Goal: Task Accomplishment & Management: Manage account settings

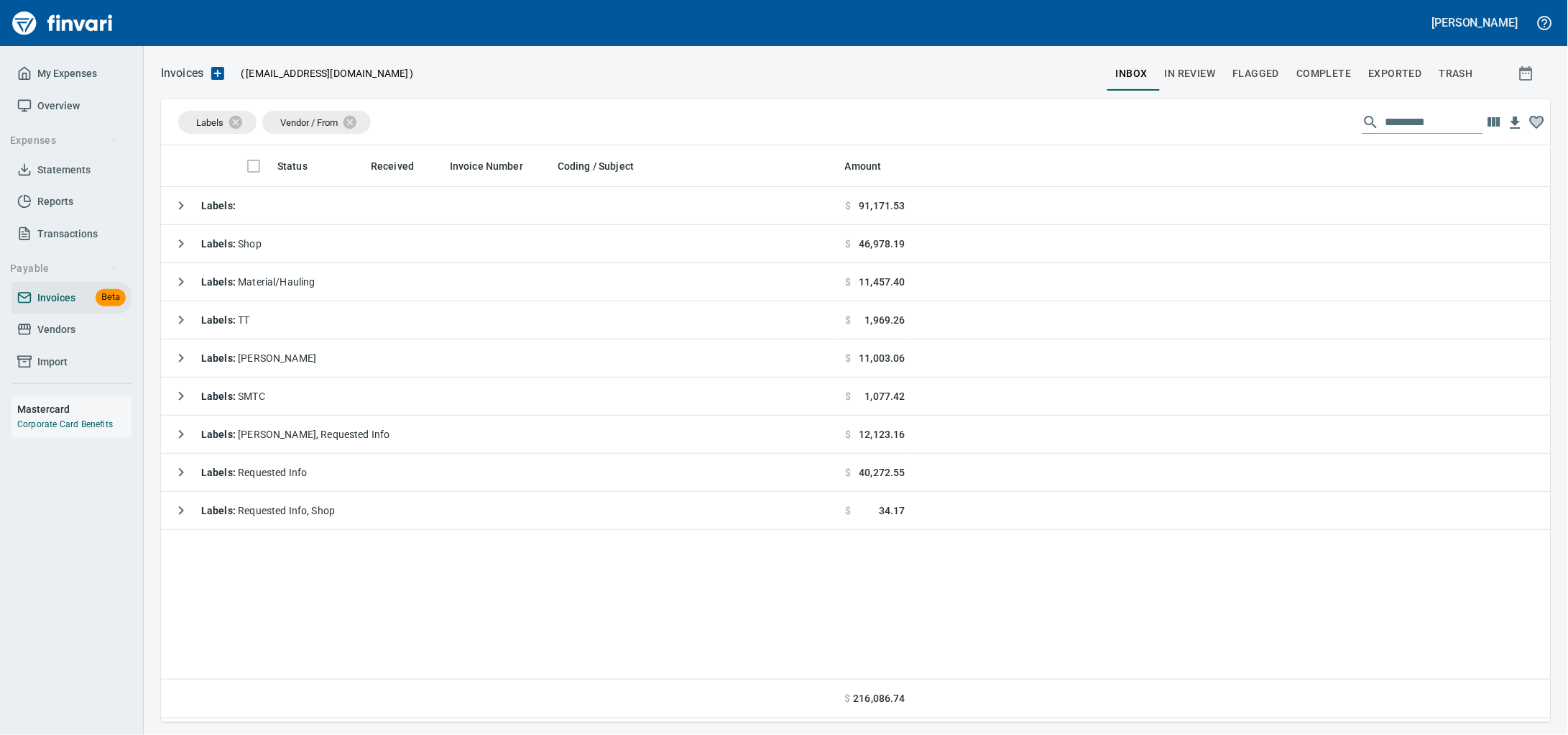
scroll to position [564, 1363]
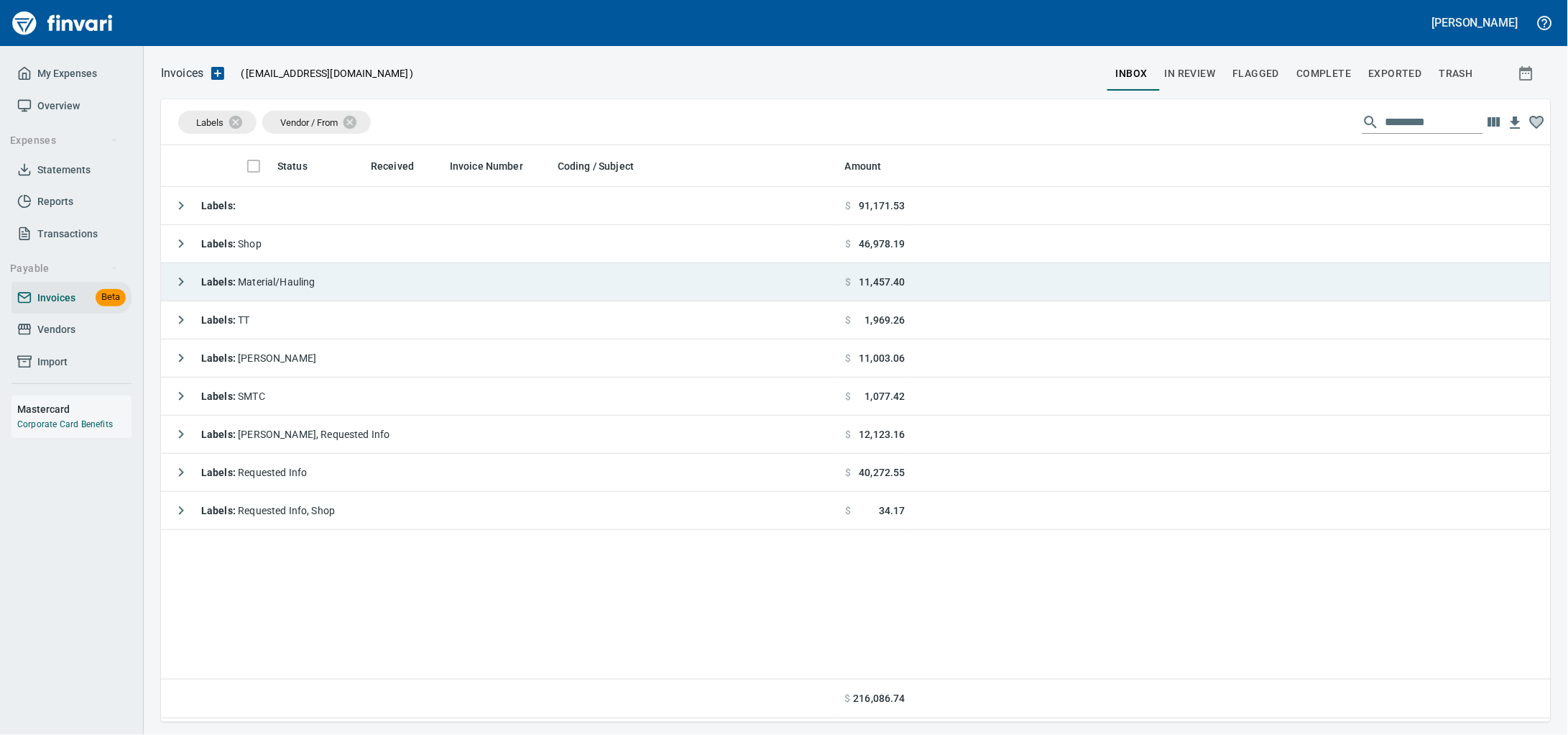
click at [397, 280] on td "Labels : Material/Hauling" at bounding box center [500, 282] width 679 height 38
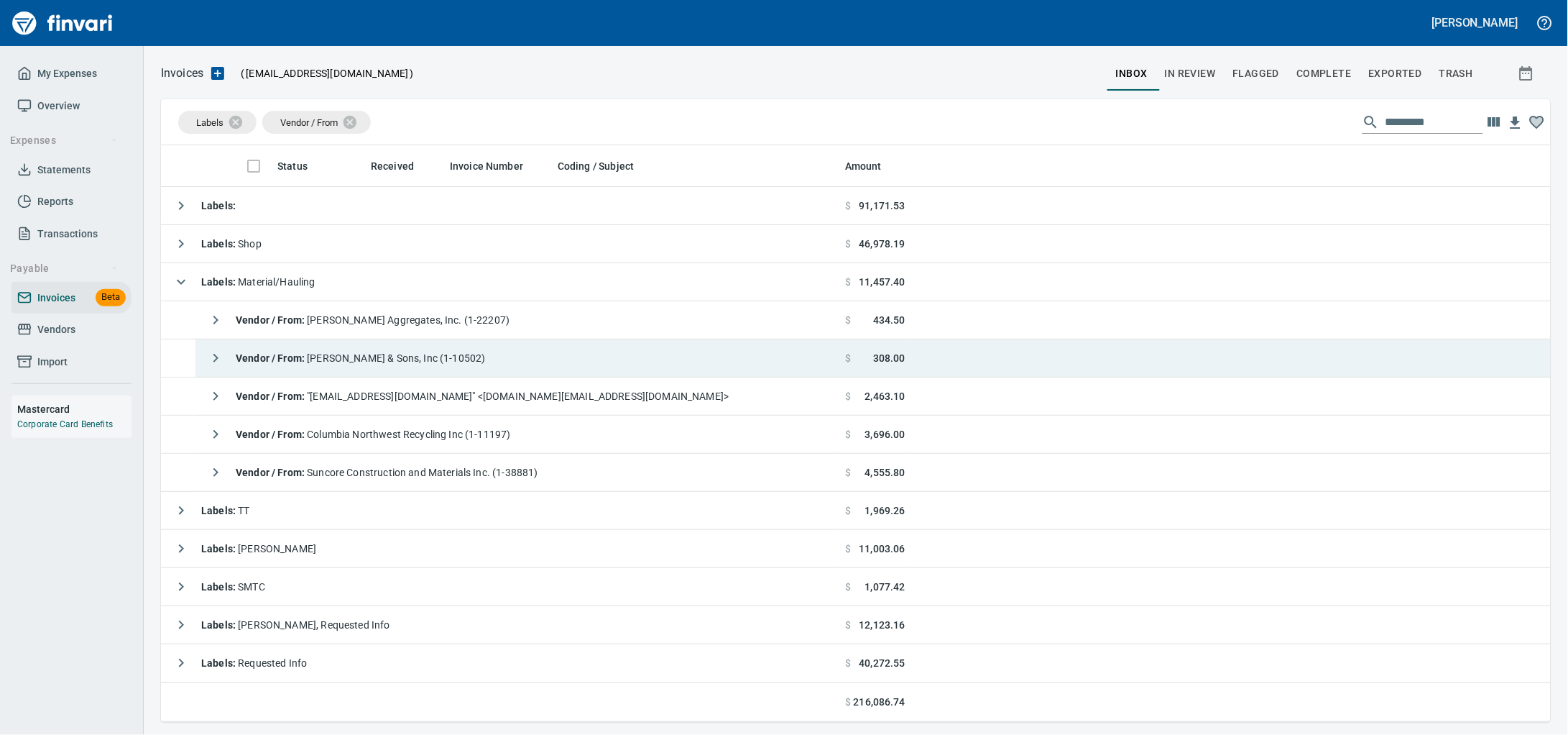
click at [638, 368] on td "Vendor / From : [PERSON_NAME] & Sons, Inc (1-10502)" at bounding box center [518, 358] width 644 height 38
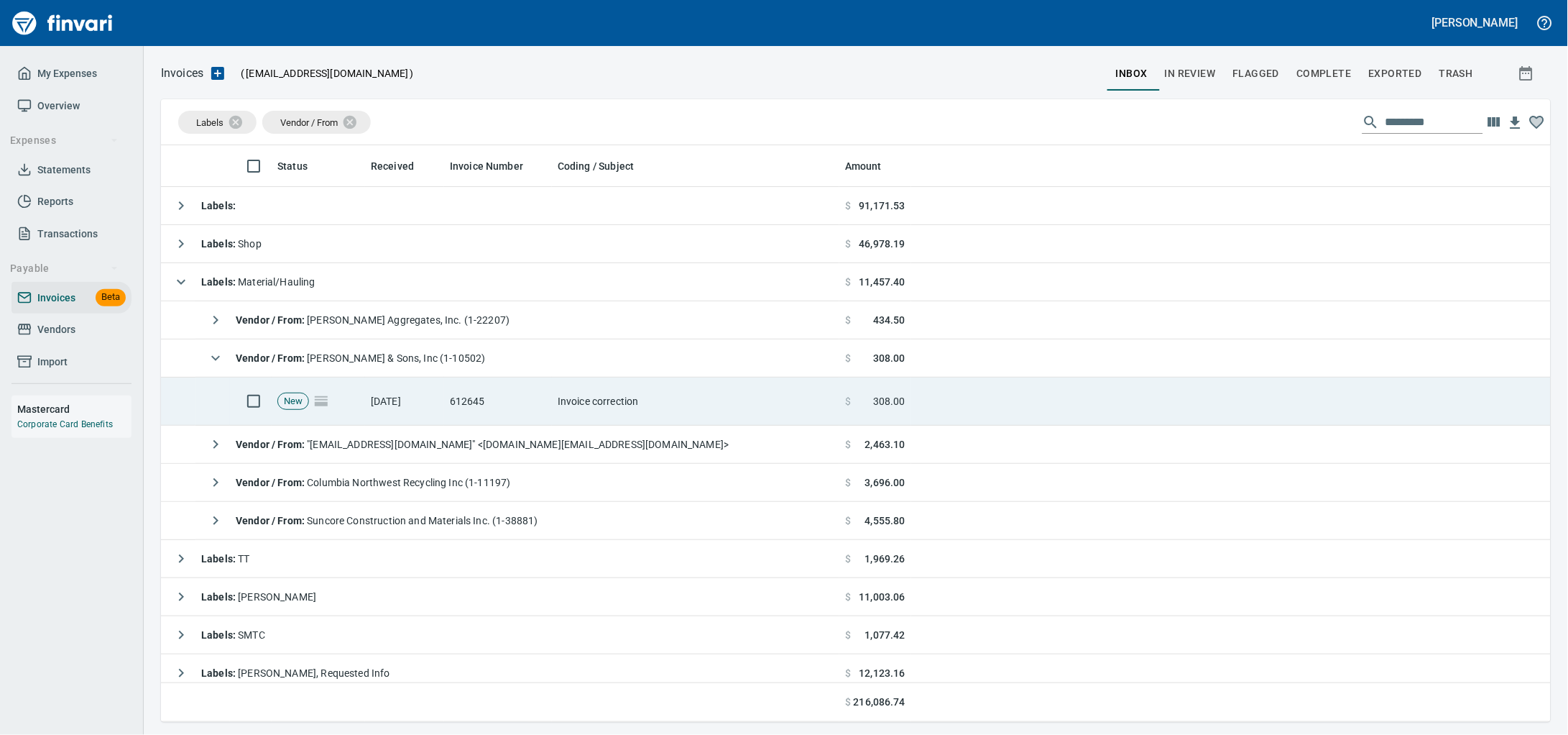
click at [620, 407] on td "Invoice correction" at bounding box center [696, 401] width 288 height 48
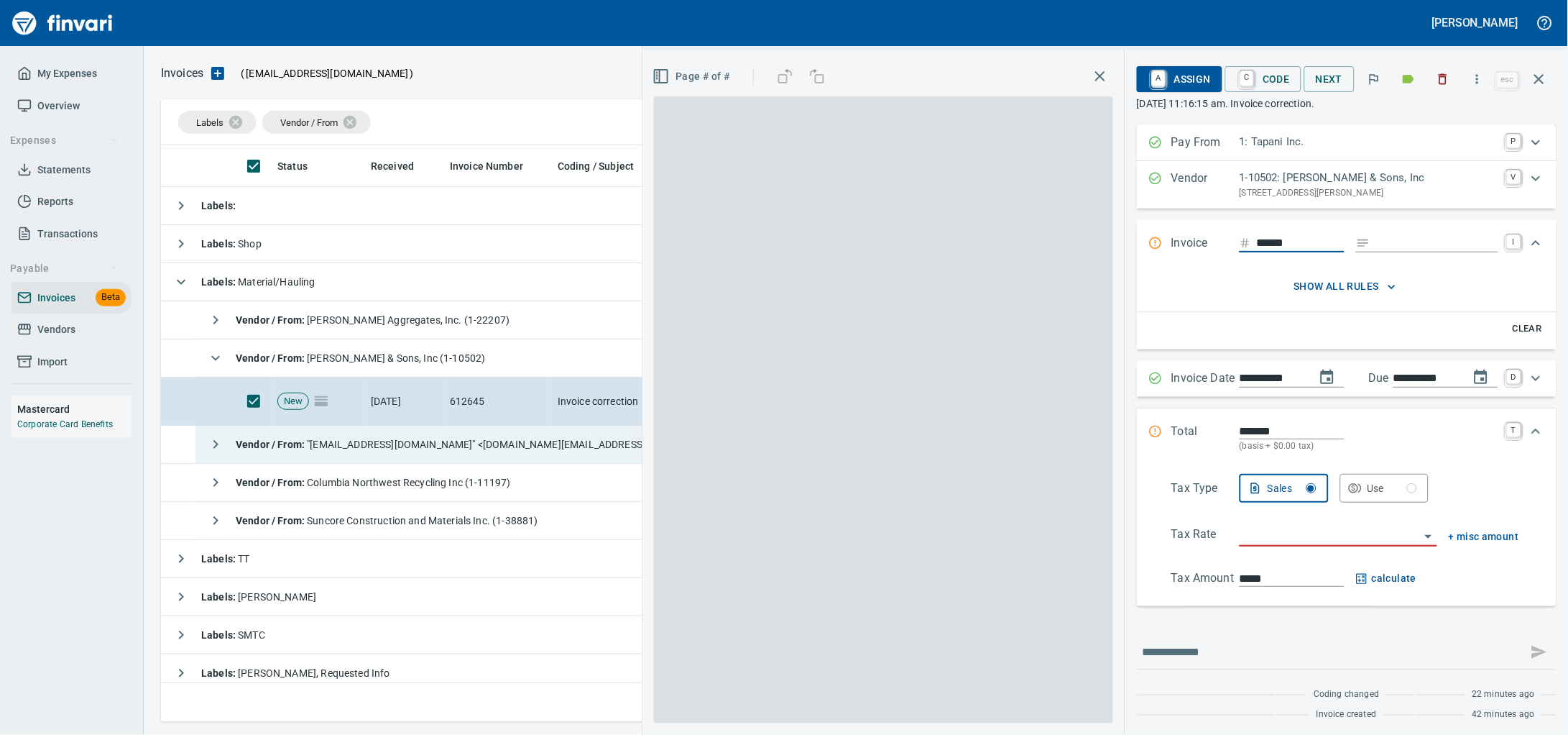
scroll to position [564, 1362]
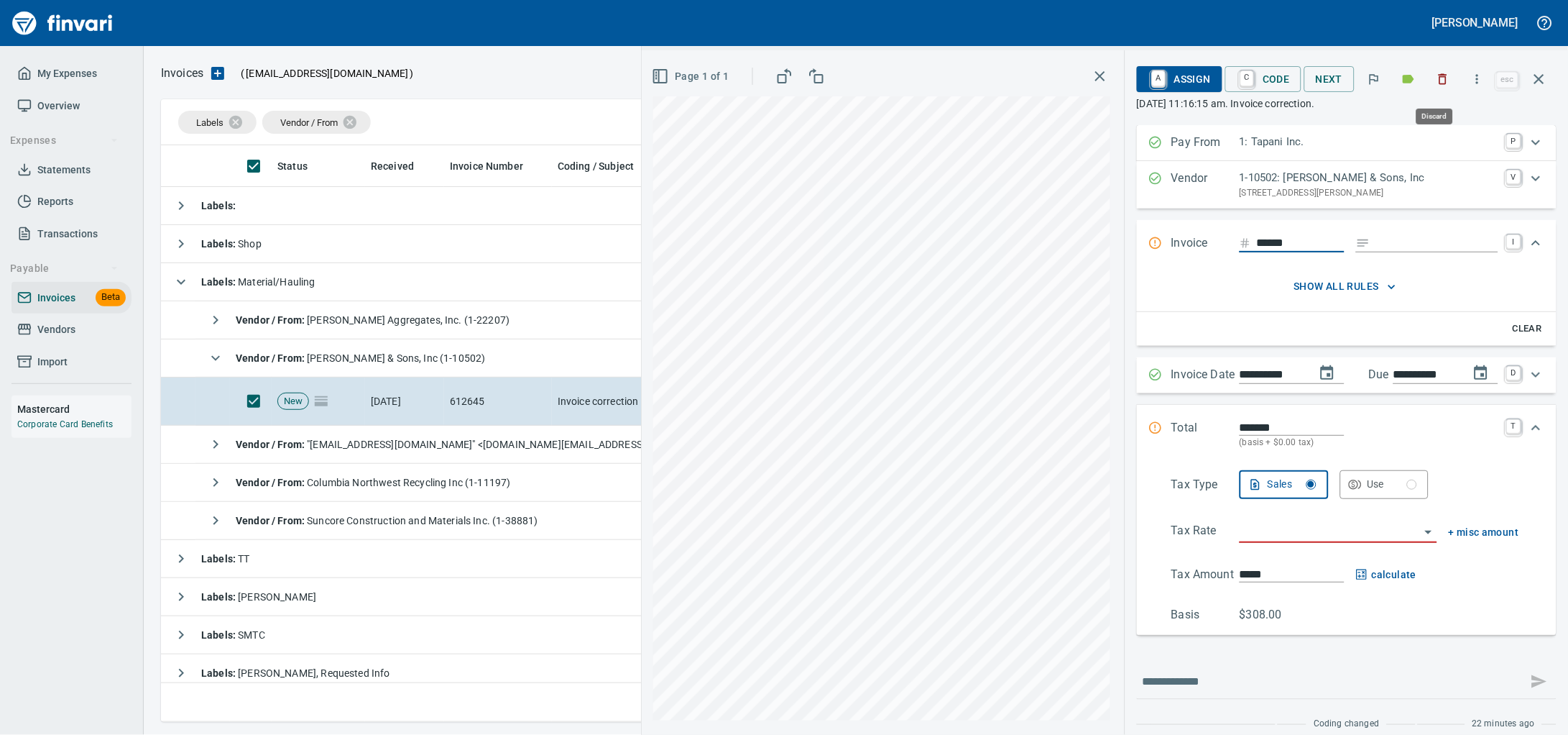
click at [1436, 81] on icon "button" at bounding box center [1443, 79] width 14 height 14
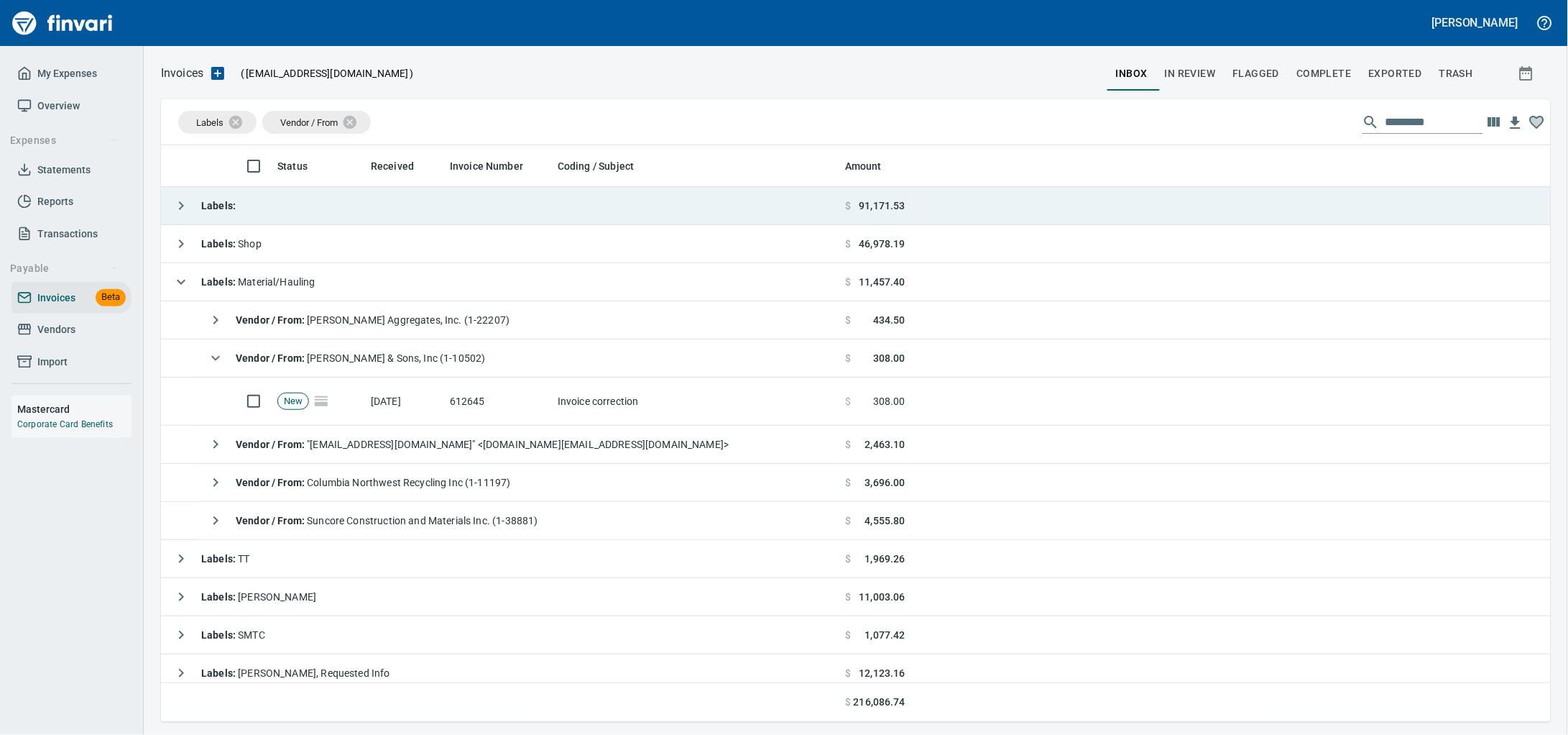
scroll to position [564, 1362]
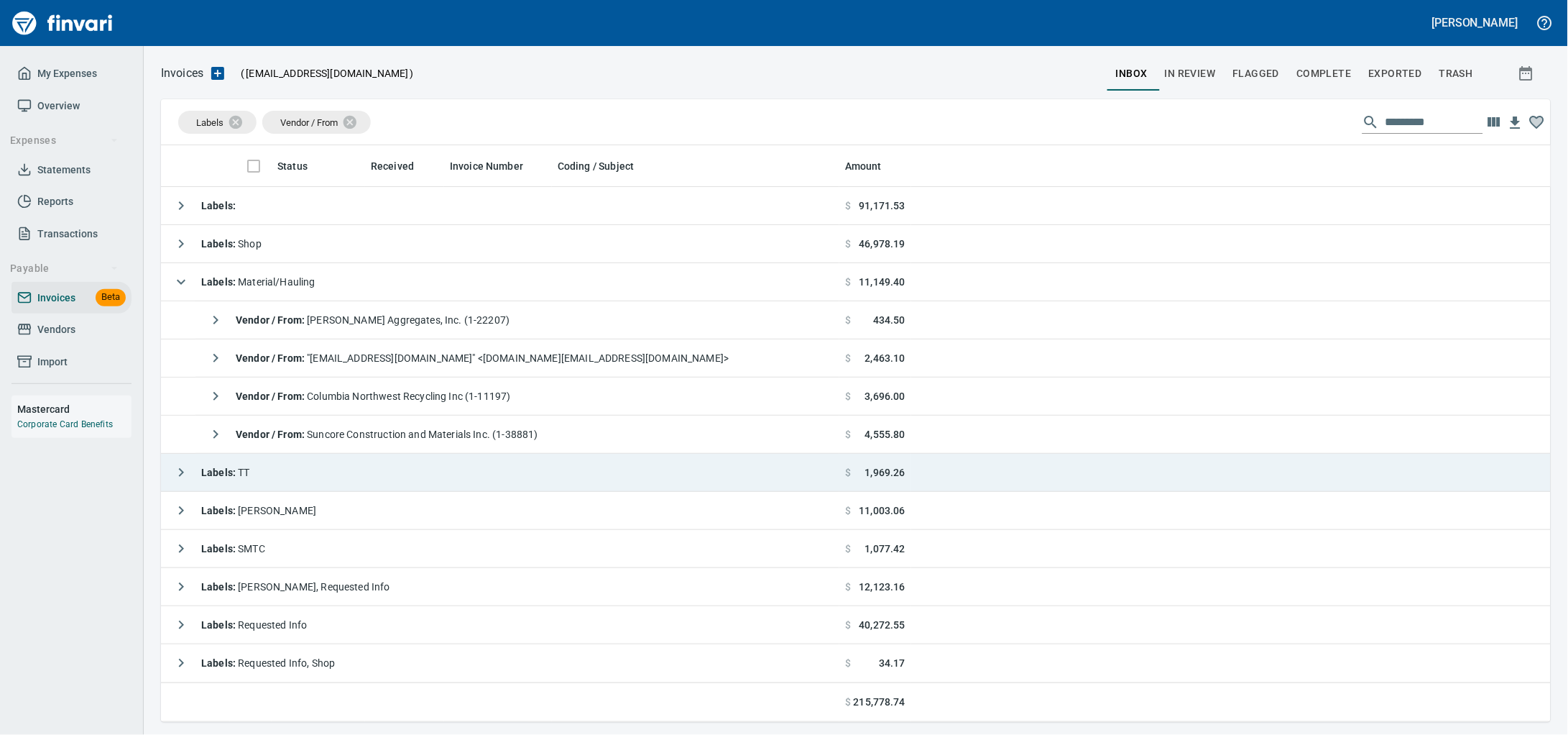
click at [306, 467] on td "Labels : TT" at bounding box center [500, 472] width 679 height 38
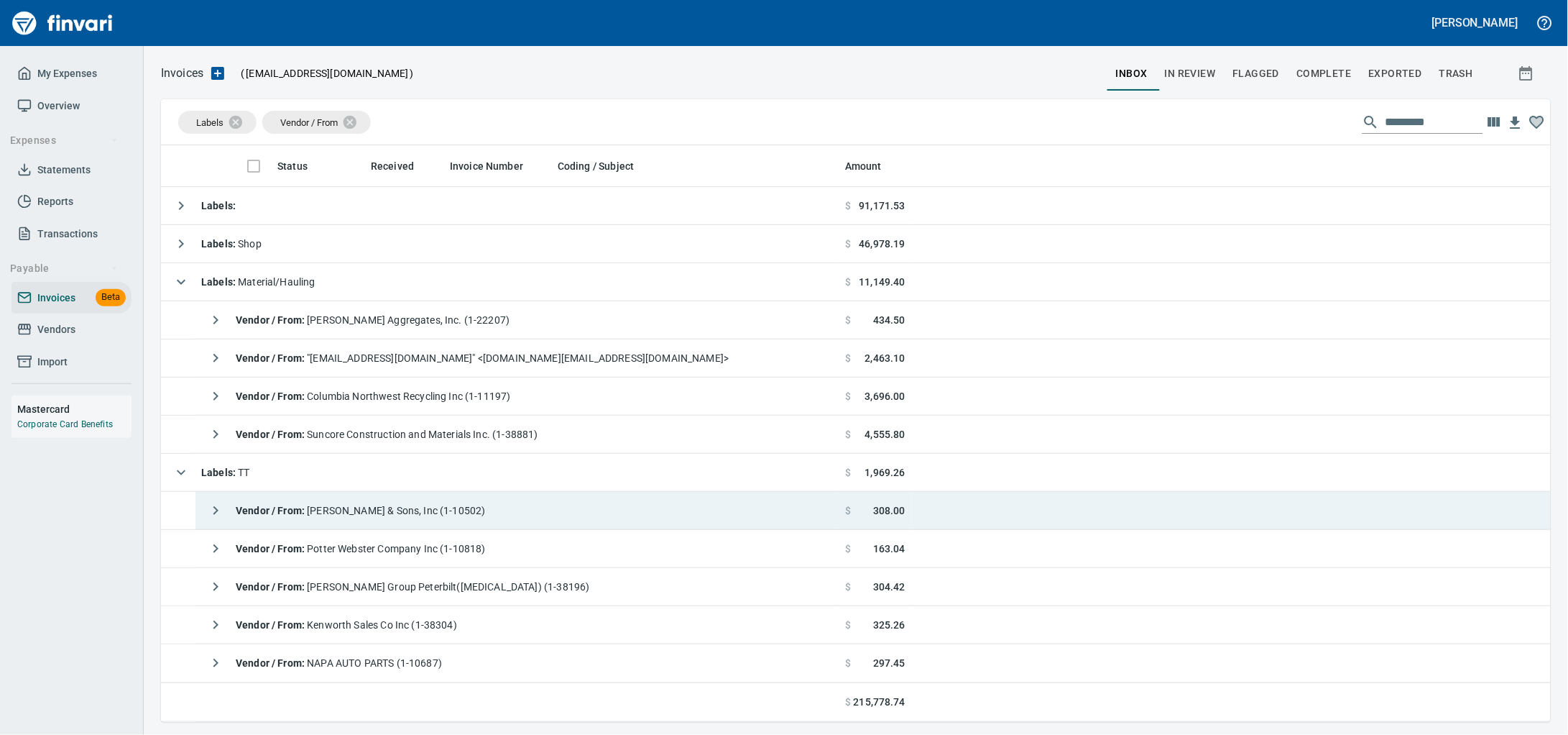
click at [501, 507] on td "Vendor / From : [PERSON_NAME] & Sons, Inc (1-10502)" at bounding box center [518, 511] width 644 height 38
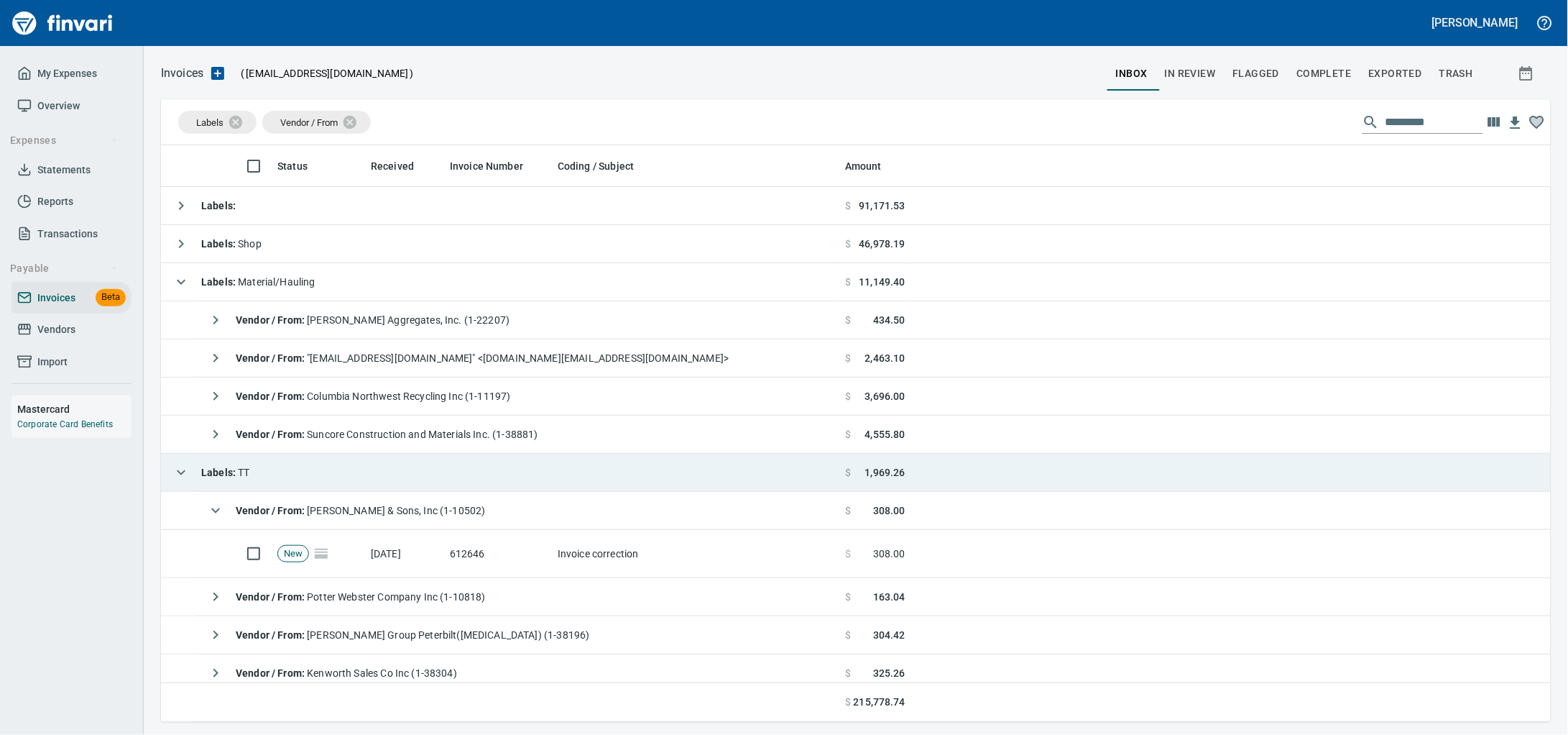
click at [375, 463] on td "Labels : TT" at bounding box center [500, 472] width 679 height 38
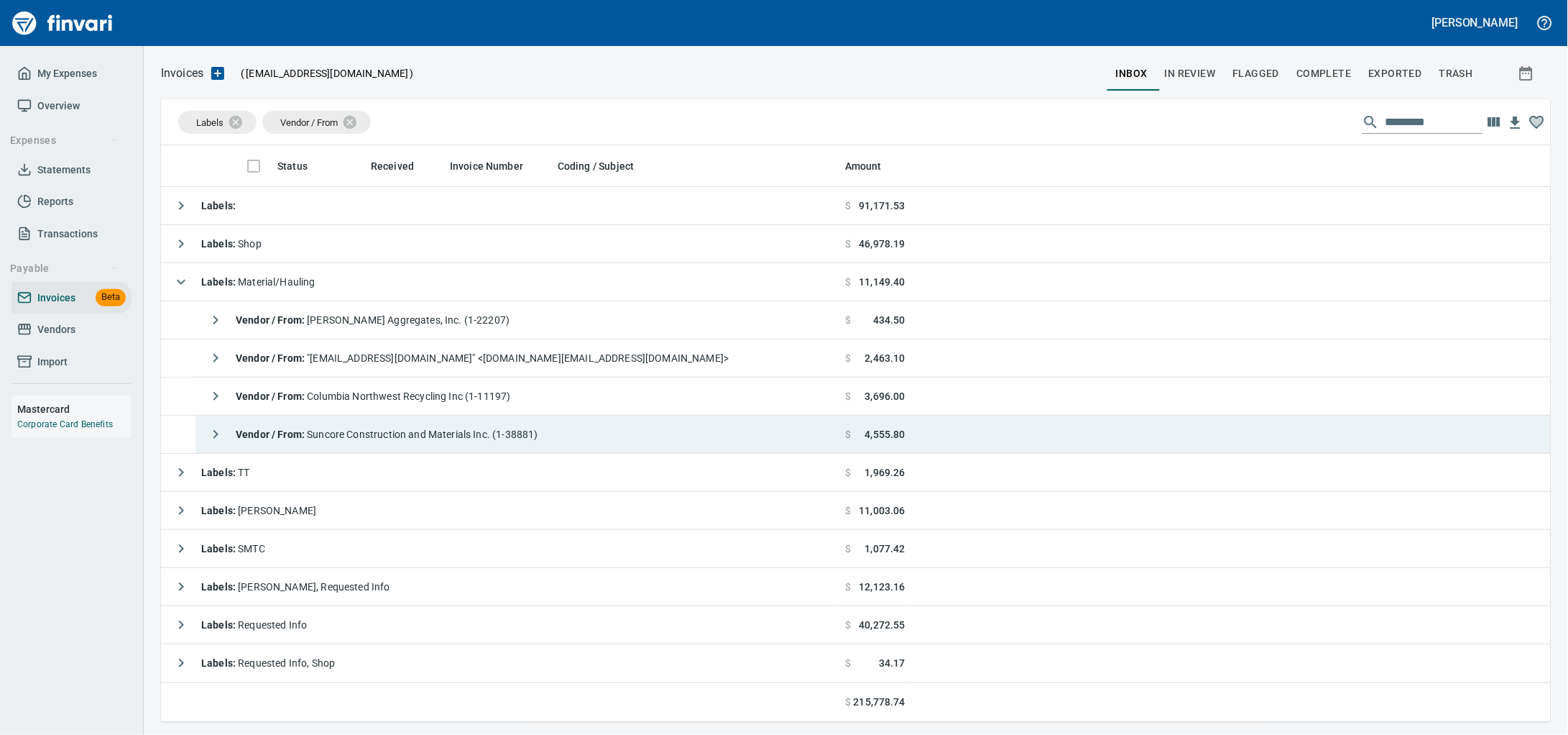
click at [427, 439] on span "Vendor / From : Suncore Construction and Materials Inc. (1-38881)" at bounding box center [387, 434] width 302 height 12
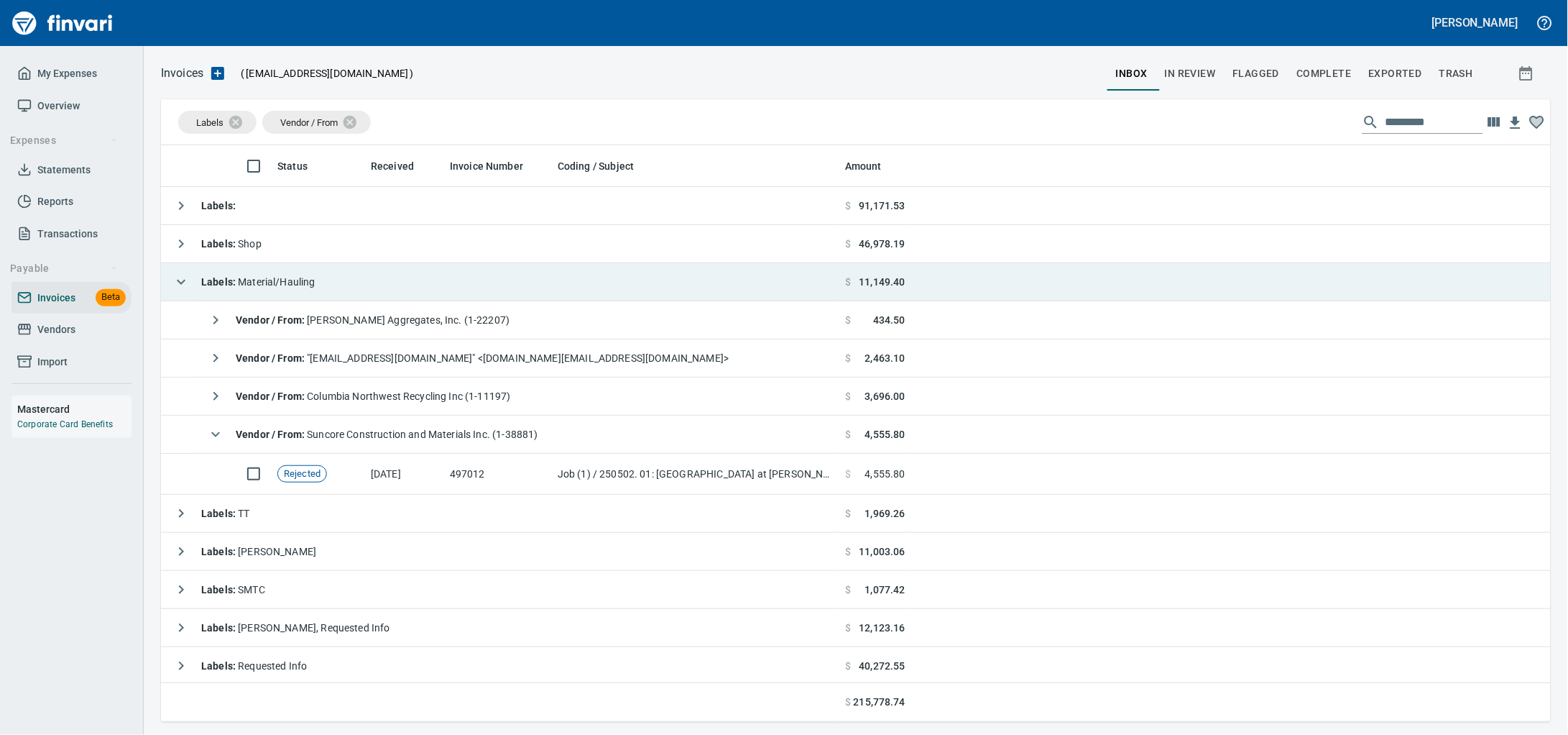
click at [428, 285] on td "Labels : Material/Hauling" at bounding box center [500, 282] width 679 height 38
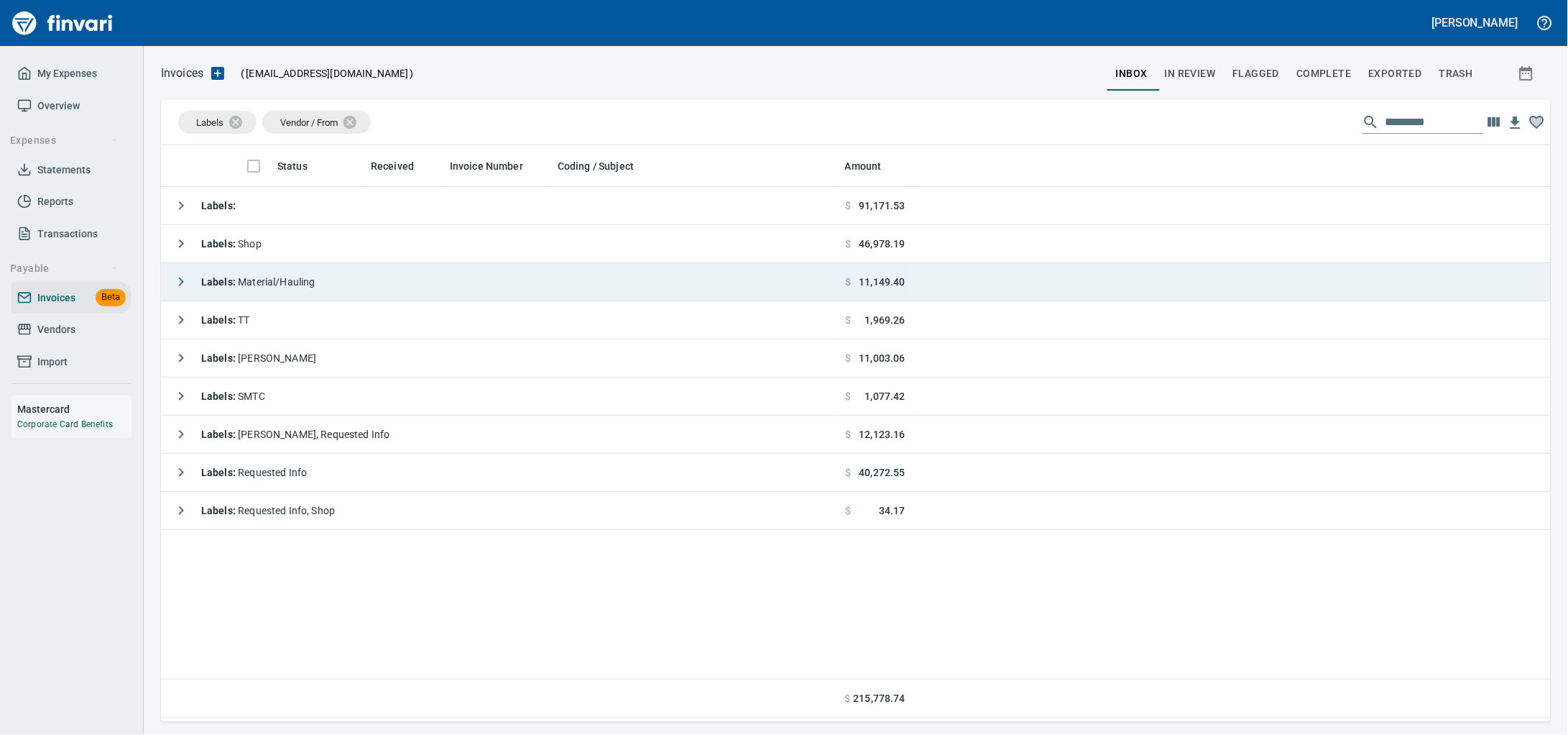
scroll to position [564, 1363]
click at [428, 285] on td "Labels : Material/Hauling" at bounding box center [500, 282] width 679 height 38
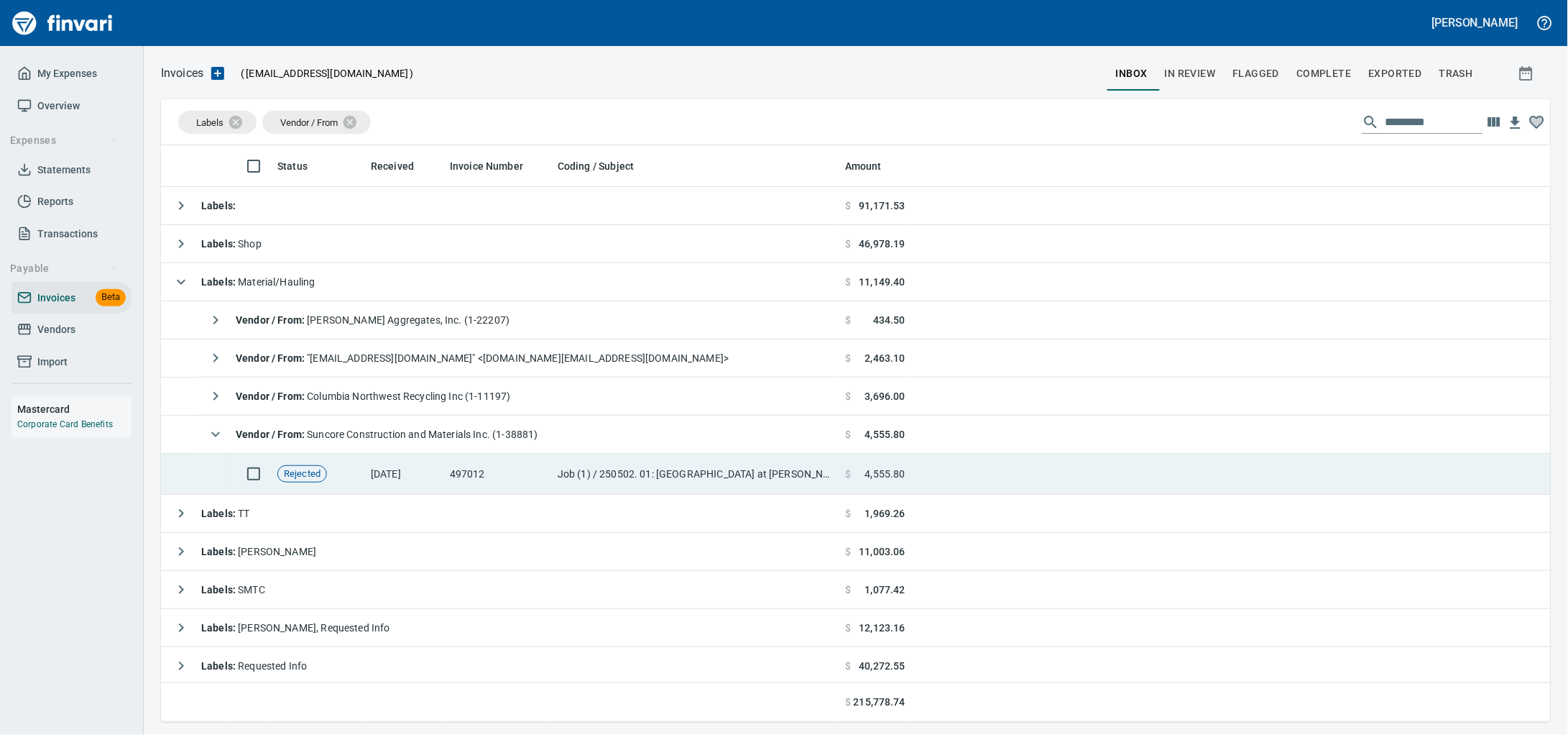
drag, startPoint x: 393, startPoint y: 492, endPoint x: 825, endPoint y: 497, distance: 432.0
click at [392, 492] on td "[DATE]" at bounding box center [404, 473] width 79 height 41
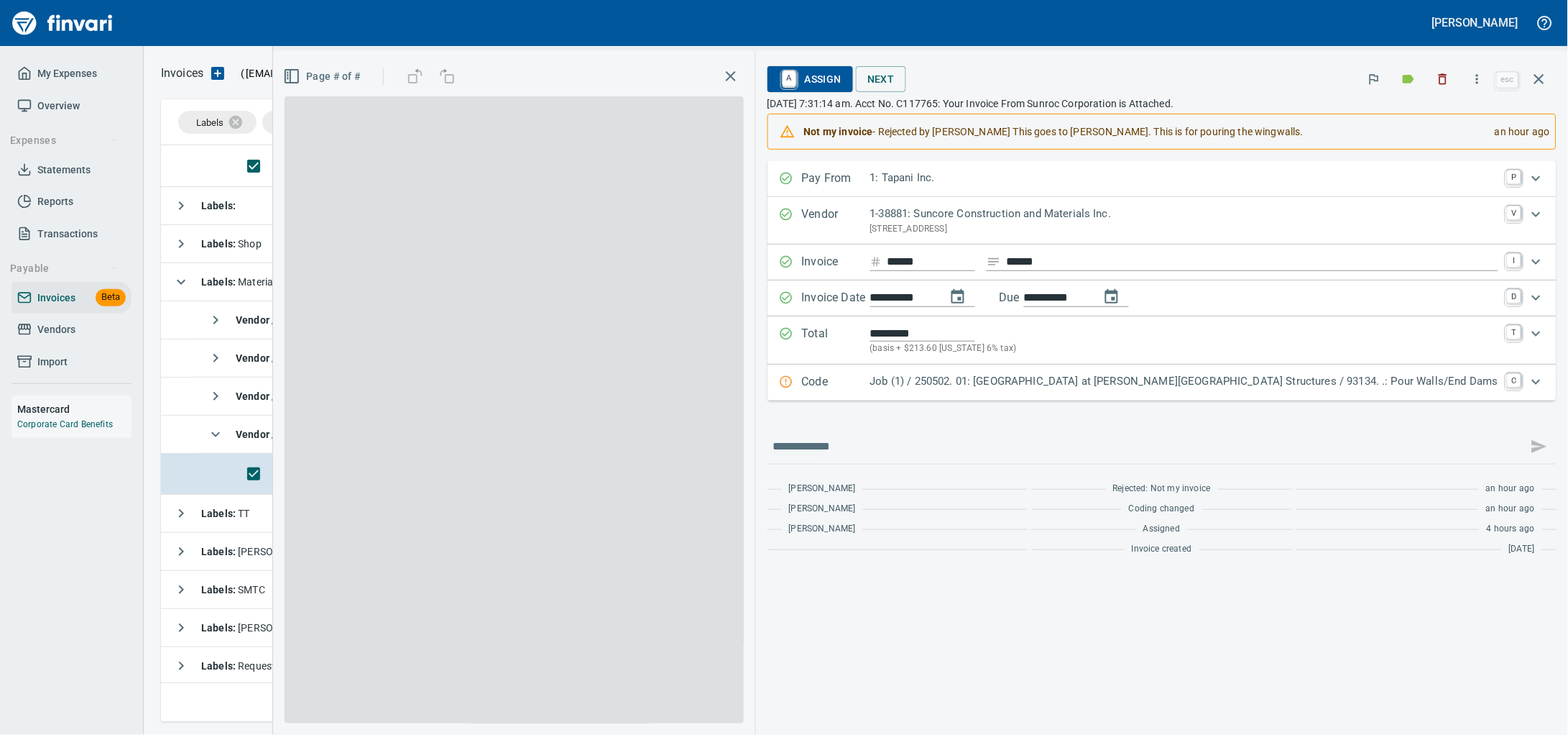
scroll to position [564, 1362]
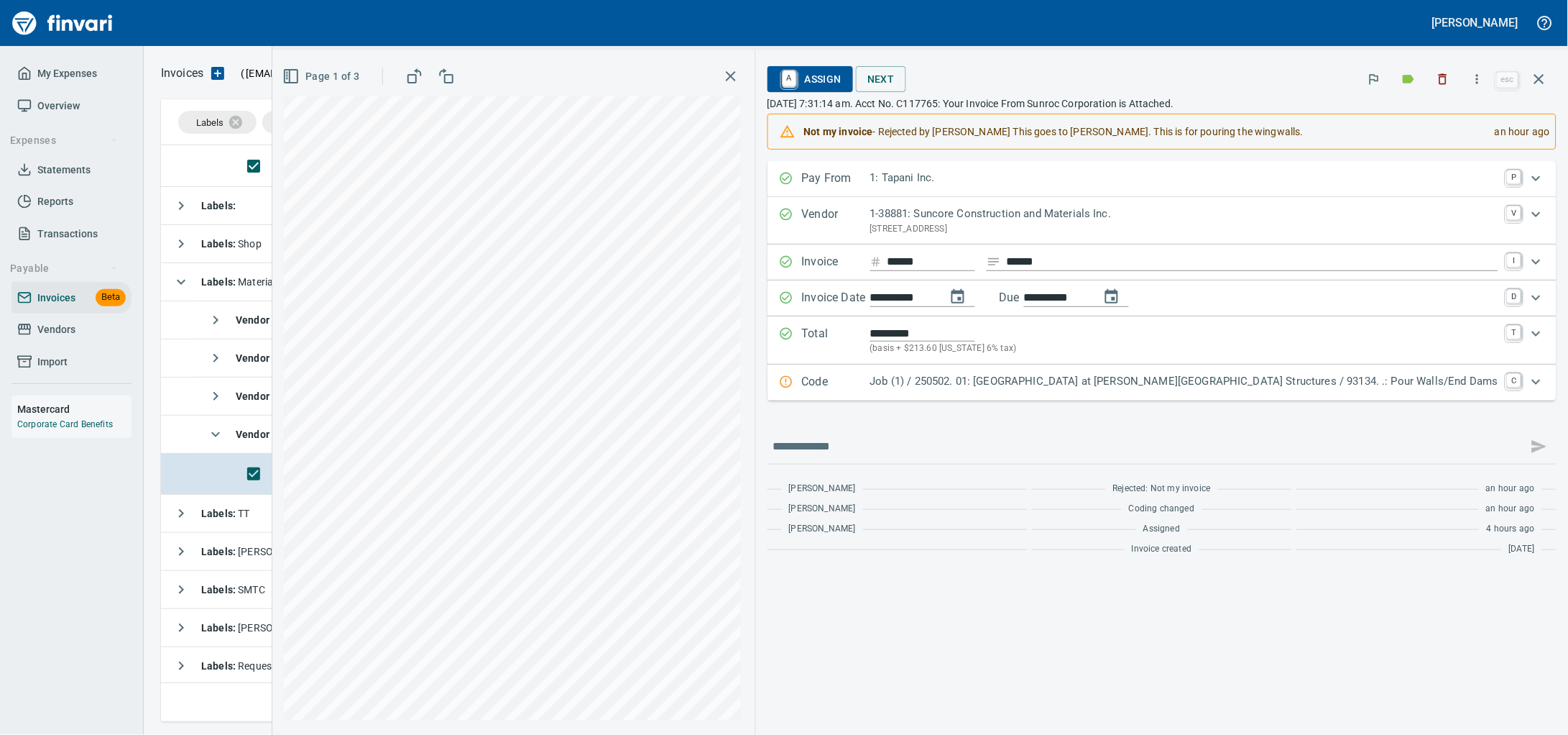
click at [841, 81] on span "A Assign" at bounding box center [810, 79] width 62 height 24
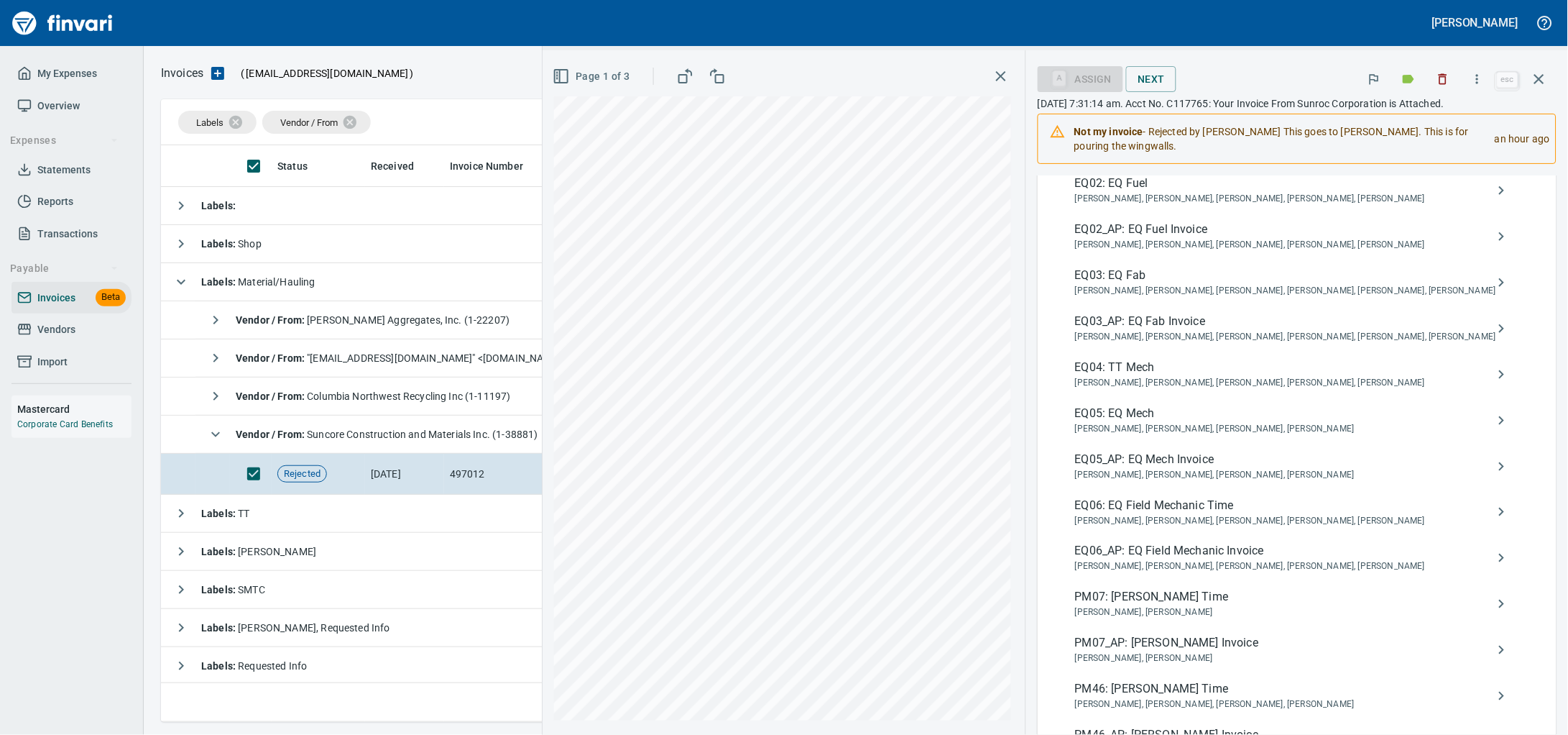
scroll to position [628, 0]
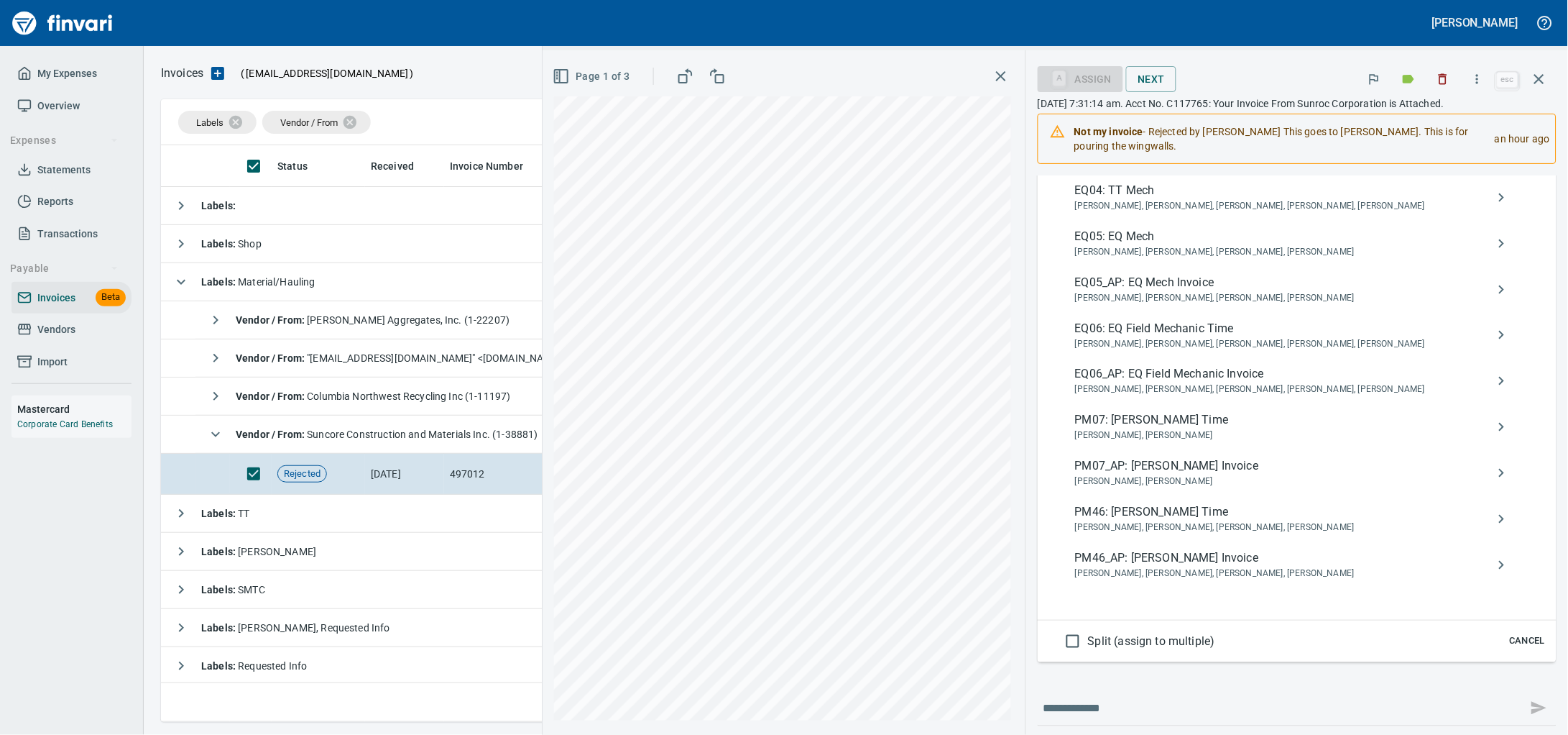
type input "**********"
click at [1266, 567] on span "PM46_AP: [PERSON_NAME] Invoice" at bounding box center [1285, 558] width 421 height 17
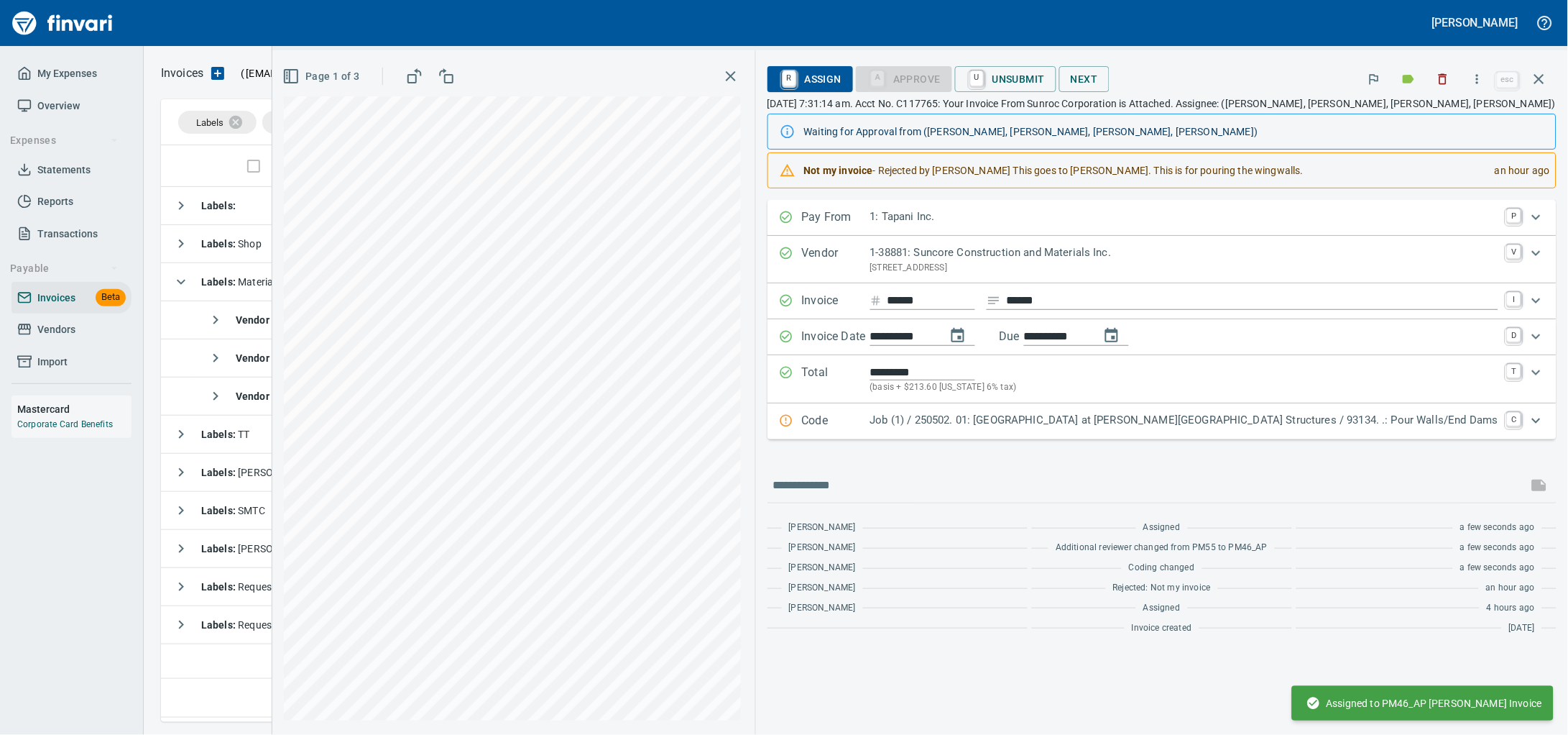
scroll to position [0, 0]
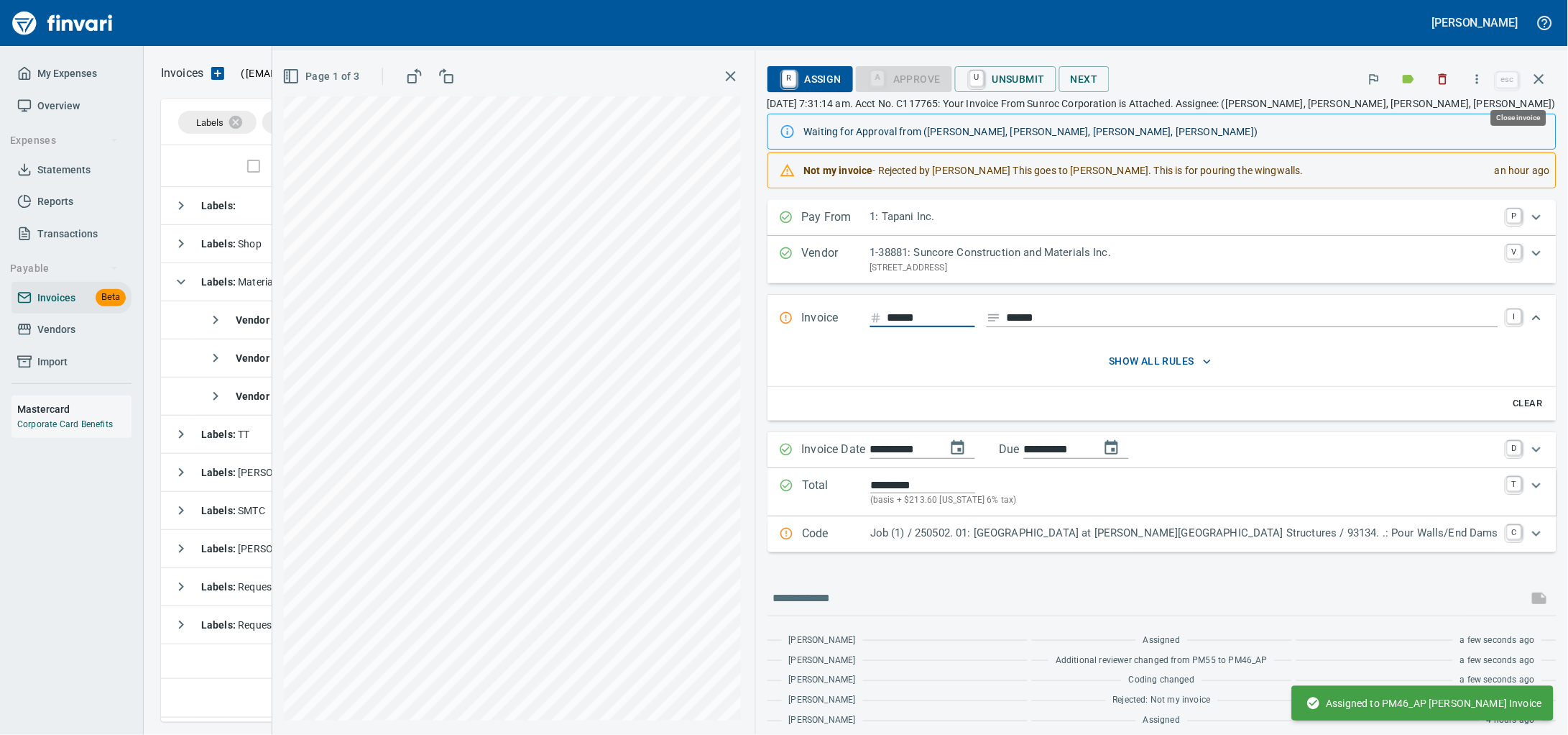
click at [1531, 82] on icon "button" at bounding box center [1539, 79] width 17 height 17
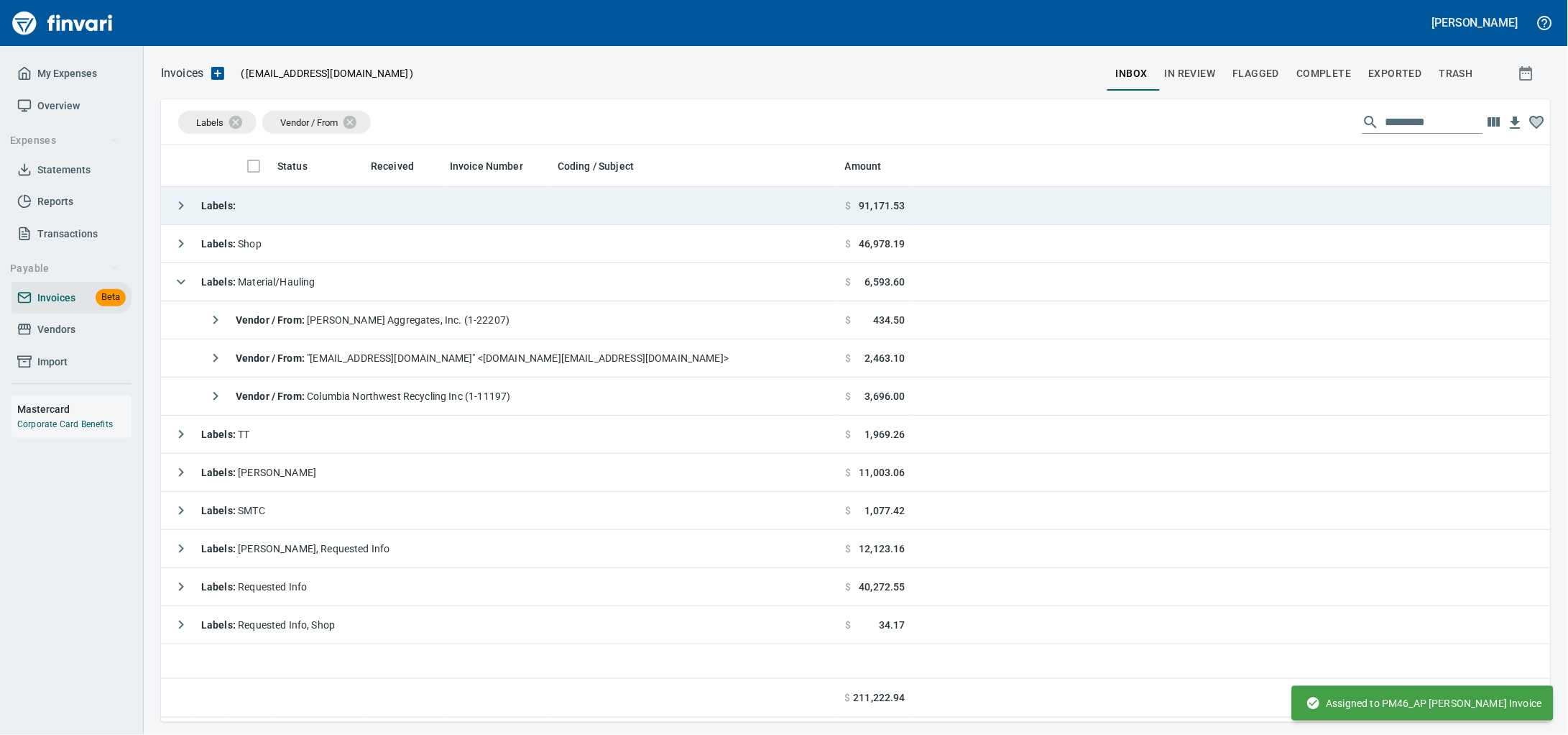
scroll to position [564, 1363]
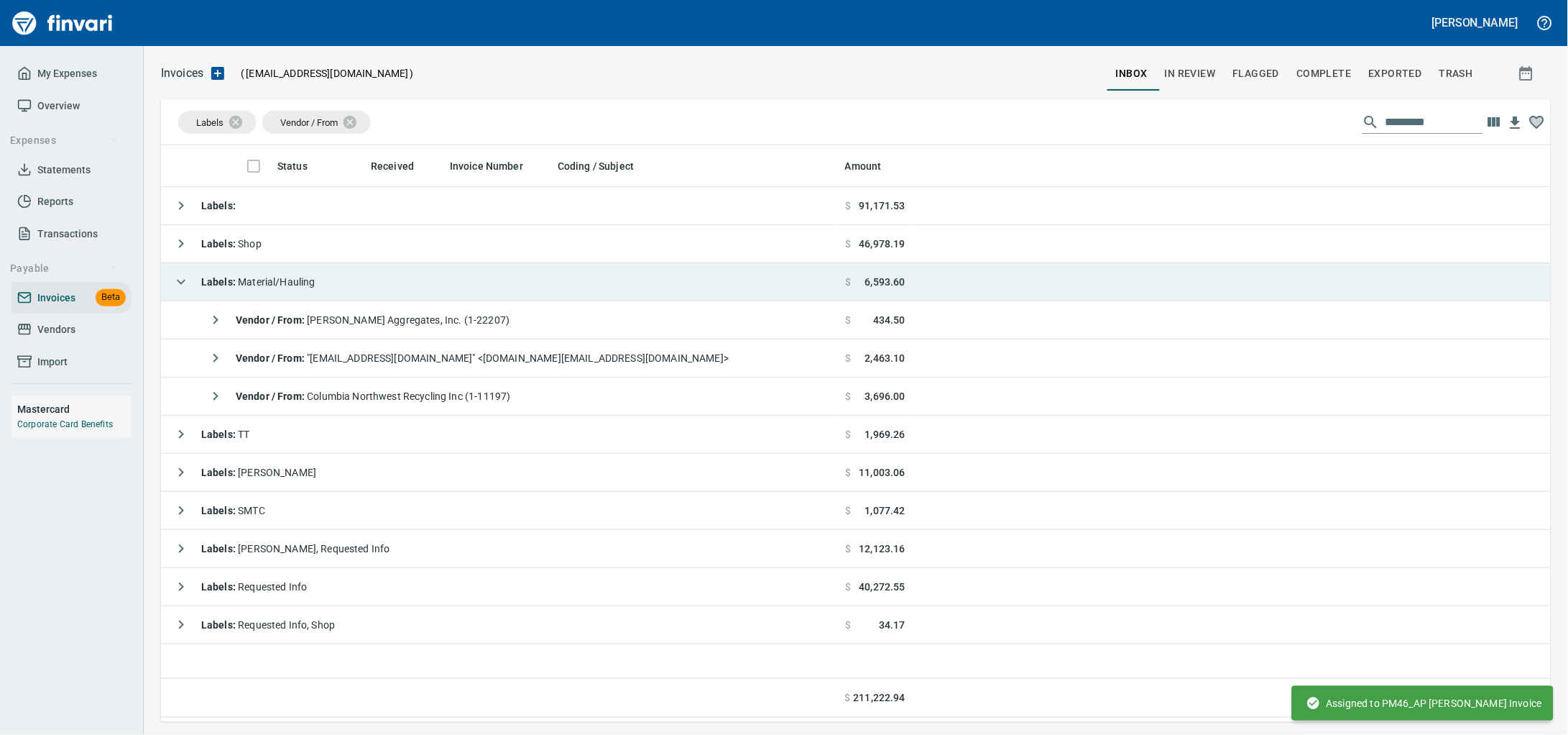
click at [396, 293] on td "Labels : Material/Hauling" at bounding box center [500, 282] width 679 height 38
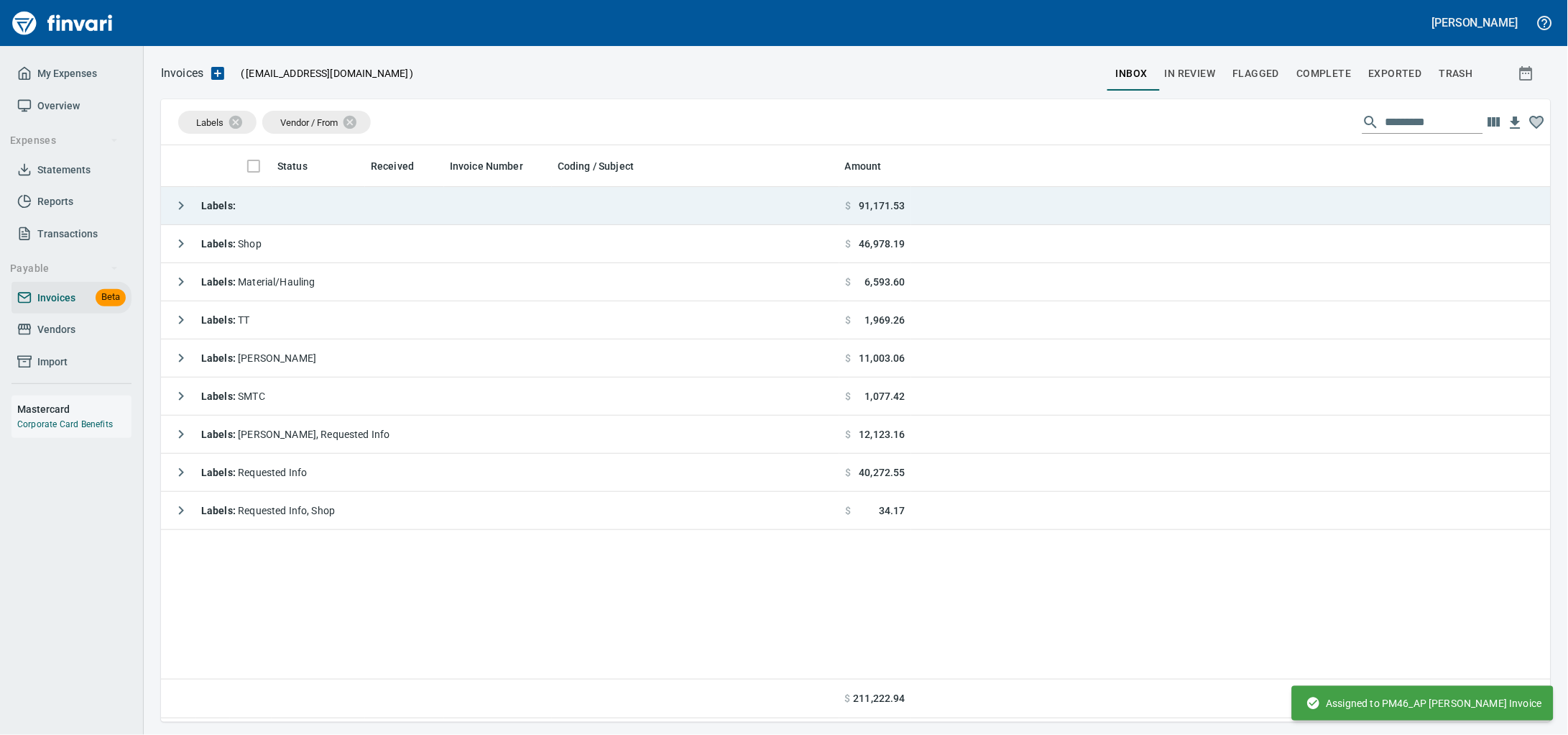
click at [390, 211] on td "Labels :" at bounding box center [500, 206] width 679 height 38
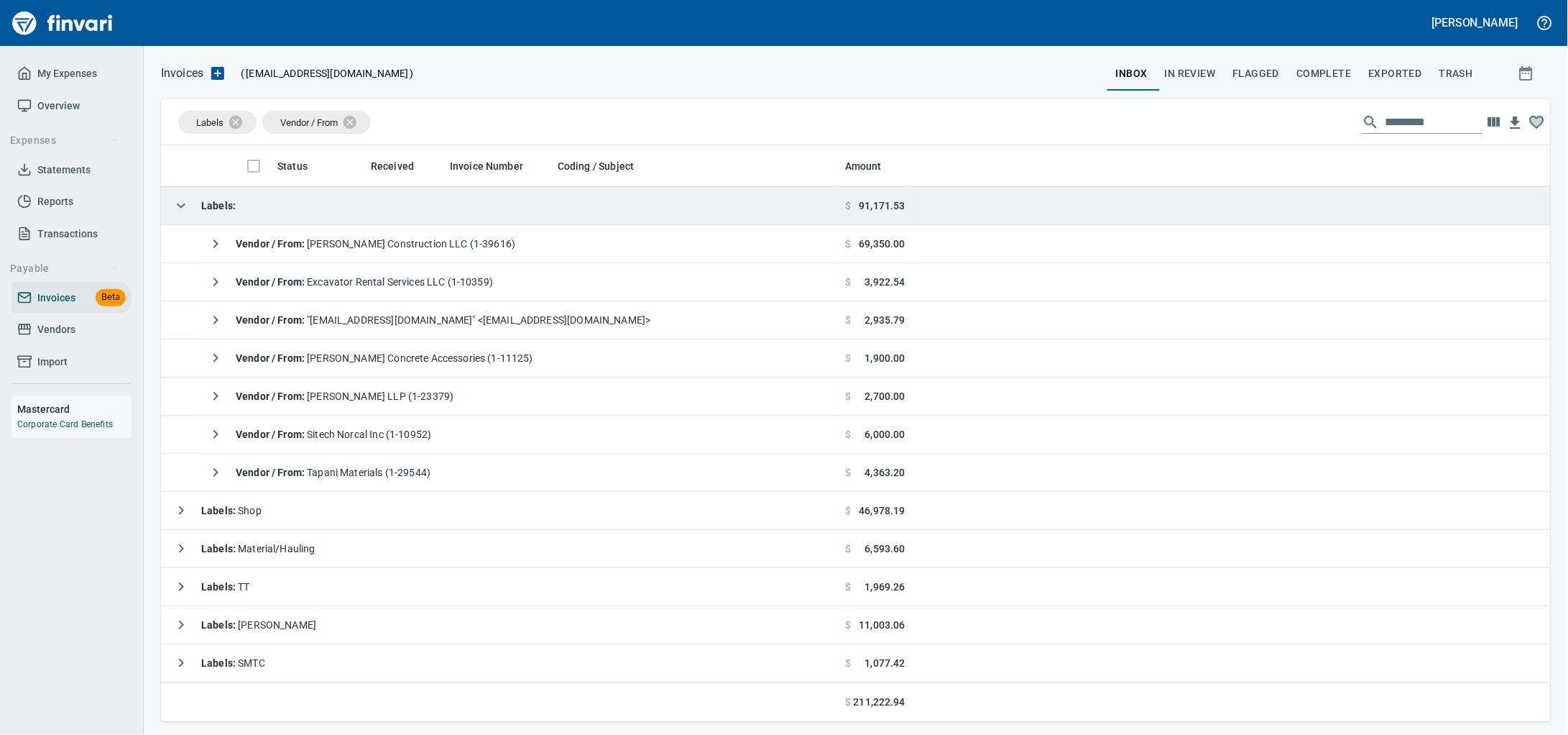
click at [390, 211] on td "Labels :" at bounding box center [500, 206] width 679 height 38
